Goal: Task Accomplishment & Management: Manage account settings

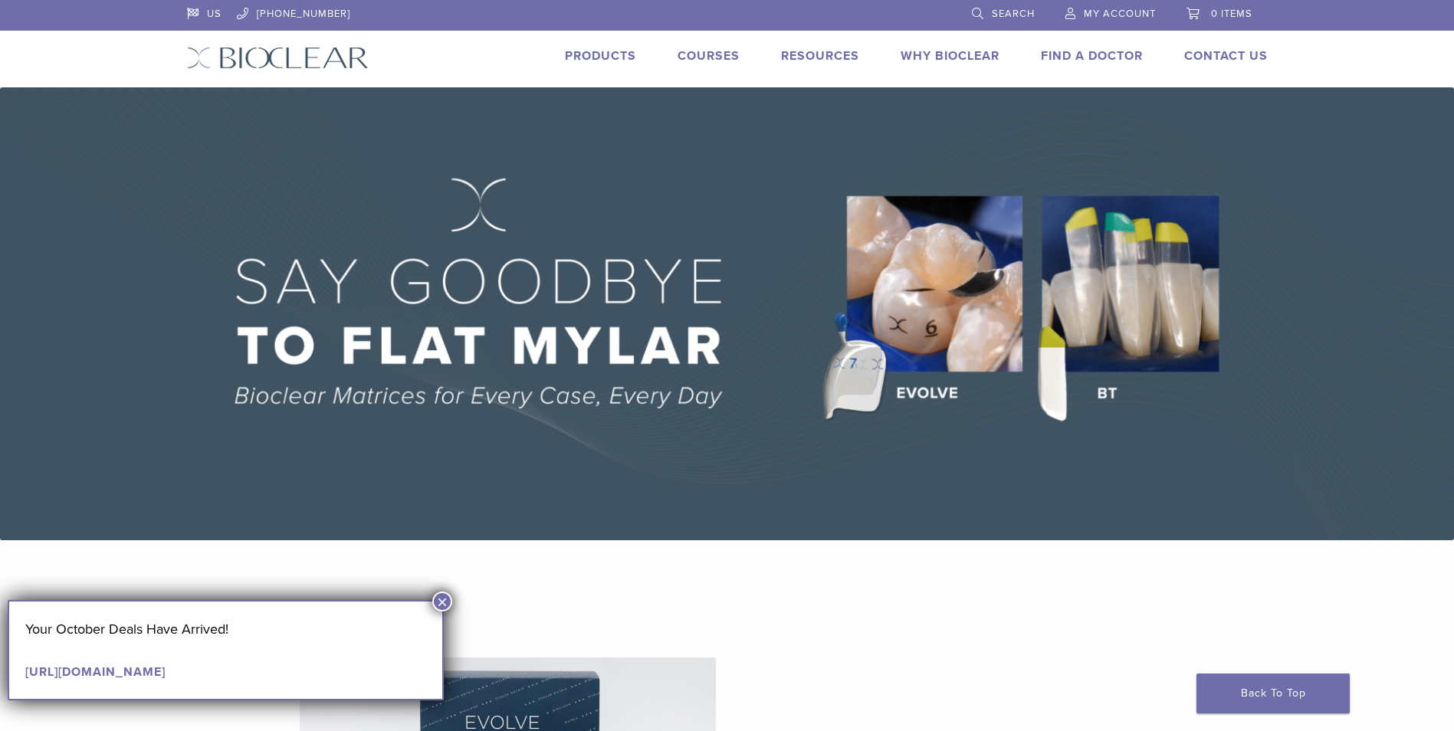
click at [1080, 14] on link "My Account" at bounding box center [1111, 11] width 90 height 23
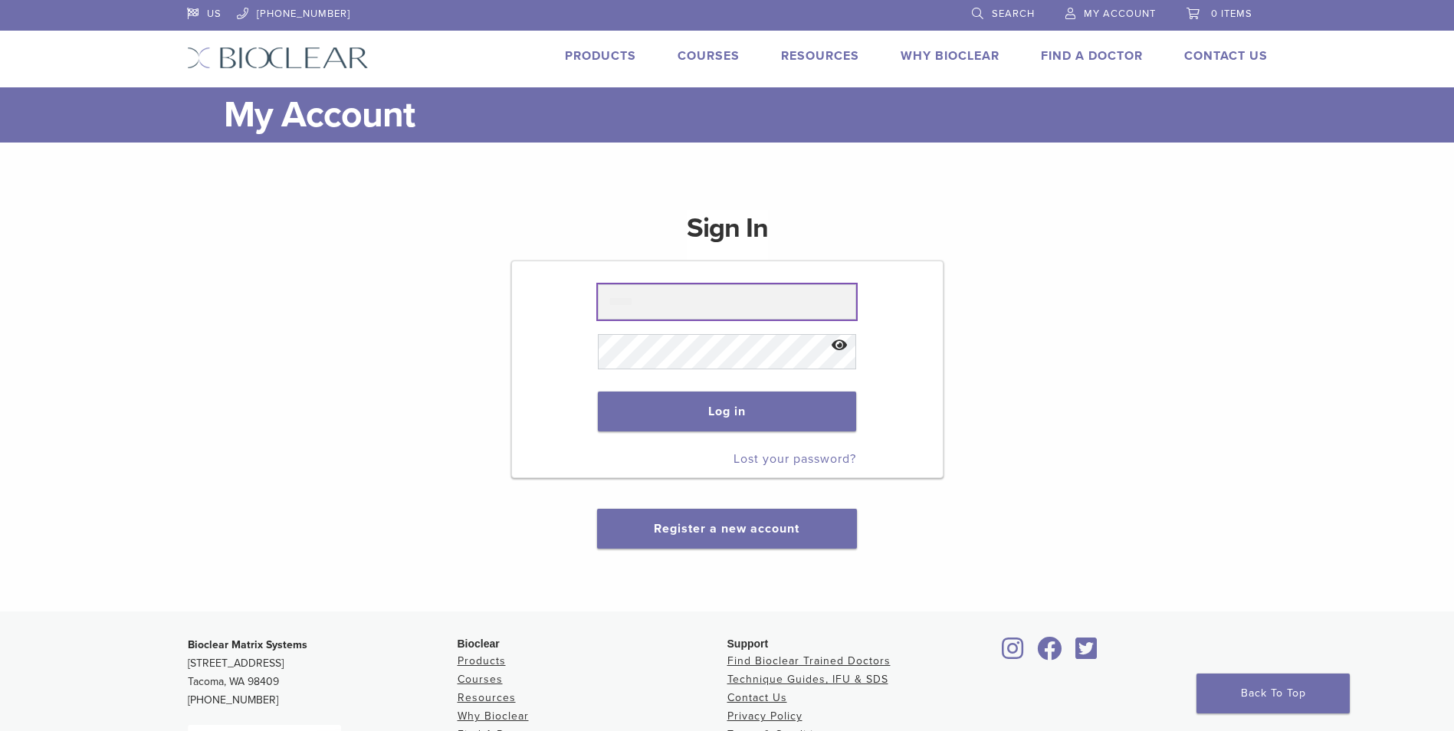
click at [724, 303] on input "text" at bounding box center [727, 301] width 258 height 35
type input "**********"
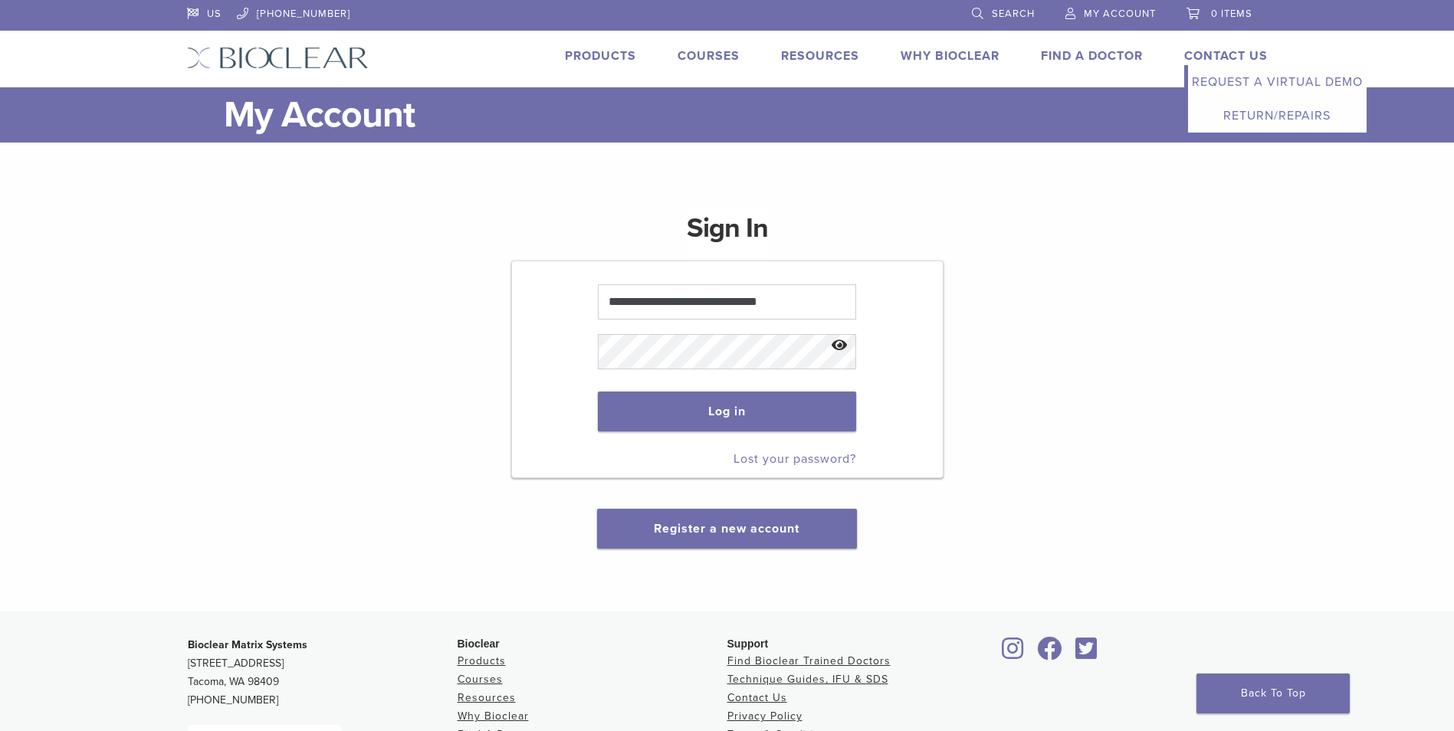
click at [1203, 55] on link "Contact Us" at bounding box center [1227, 55] width 84 height 15
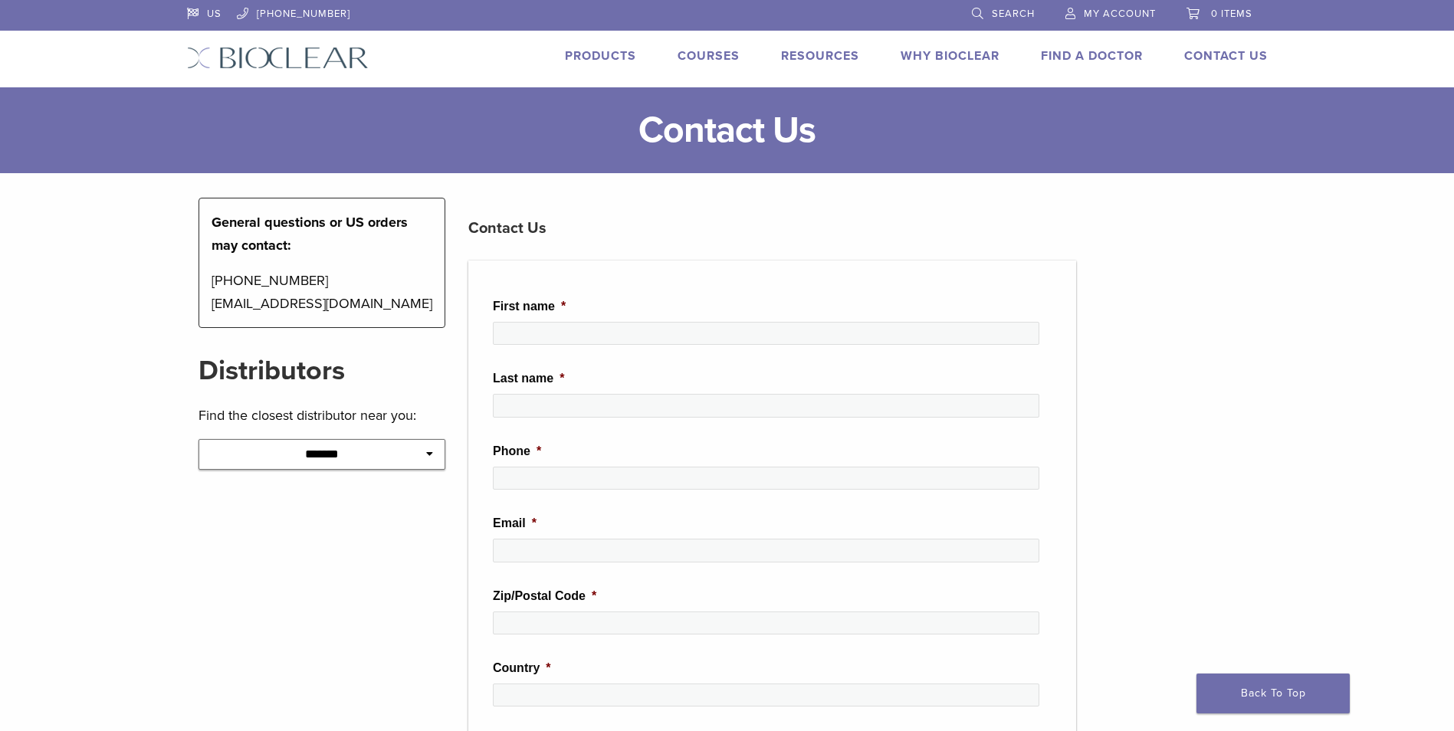
click at [1099, 14] on span "My Account" at bounding box center [1120, 14] width 72 height 12
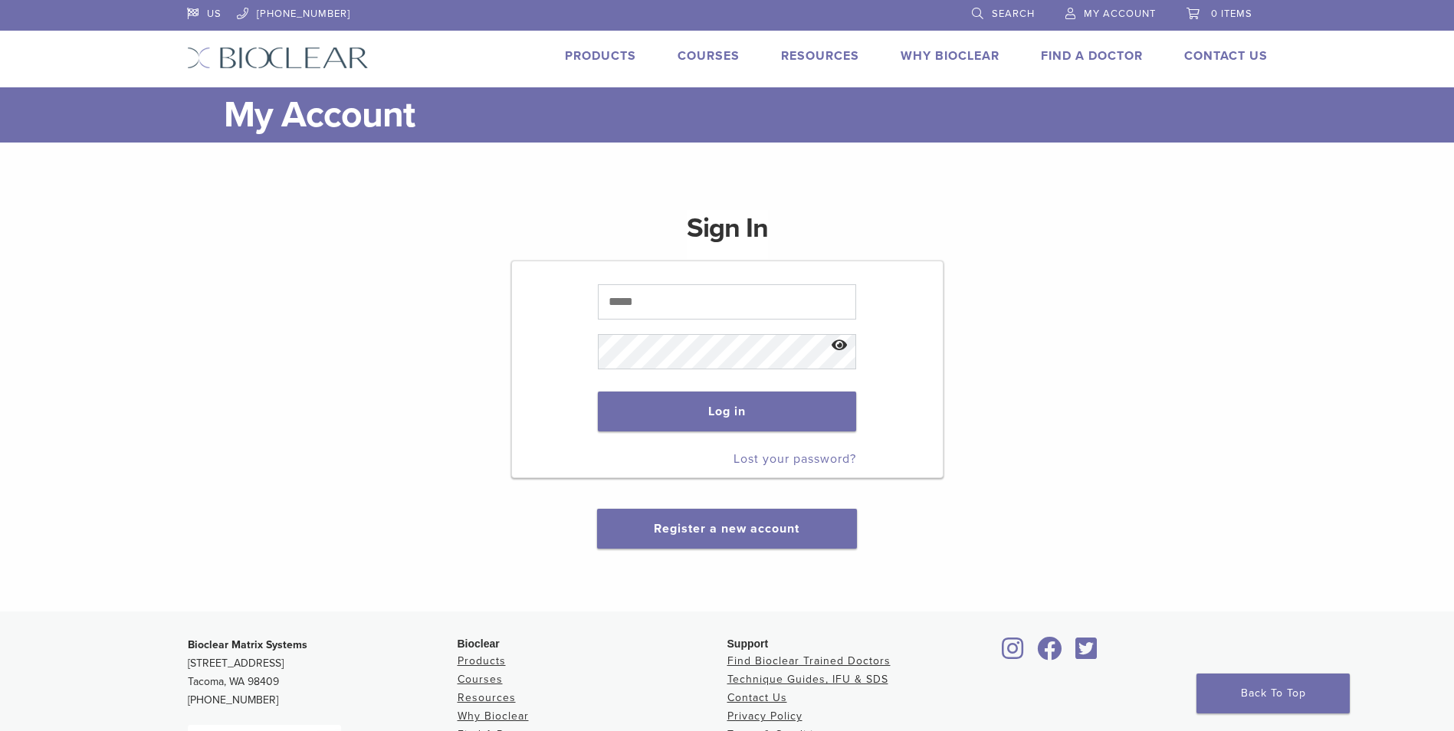
drag, startPoint x: 1379, startPoint y: 263, endPoint x: 1468, endPoint y: -57, distance: 331.9
click at [1454, 0] on html "US [PHONE_NUMBER] Search My Account 0 items Cart No products in the cart. Back …" at bounding box center [727, 489] width 1454 height 978
